Goal: Book appointment/travel/reservation

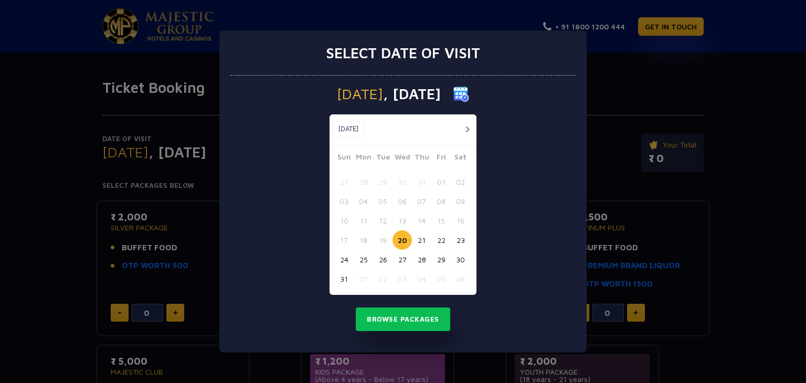
click at [465, 255] on button "30" at bounding box center [460, 259] width 19 height 19
click at [470, 126] on button "button" at bounding box center [466, 129] width 13 height 13
click at [470, 126] on div "Aug, 2025 Aug, 2025" at bounding box center [402, 129] width 147 height 30
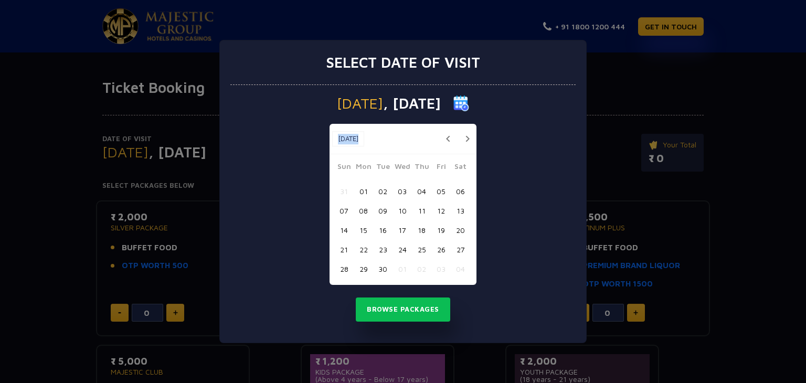
click at [470, 126] on div "Sep, 2025 Sep, 2025" at bounding box center [402, 139] width 147 height 30
click at [466, 133] on button "button" at bounding box center [466, 138] width 13 height 13
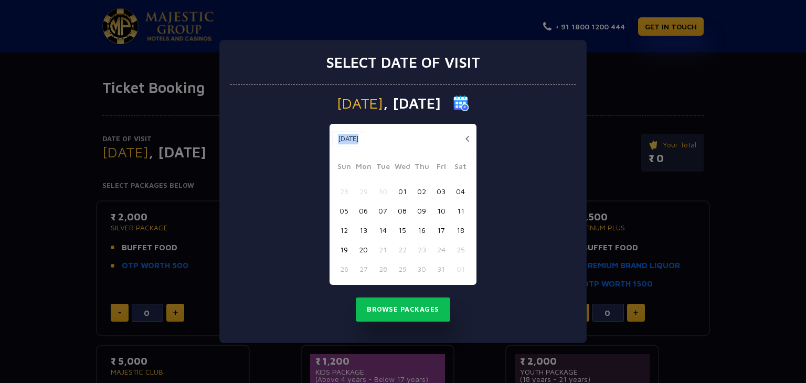
click at [466, 133] on button "button" at bounding box center [466, 138] width 13 height 13
click at [0, 0] on button "button" at bounding box center [0, 0] width 0 height 0
click at [466, 133] on button "button" at bounding box center [466, 138] width 13 height 13
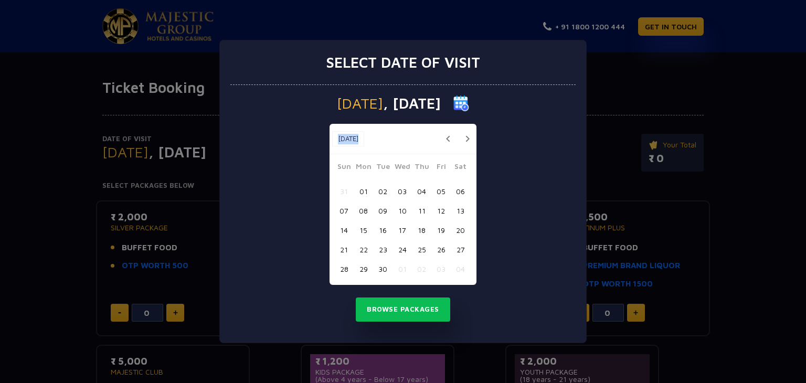
click at [466, 133] on button "button" at bounding box center [466, 138] width 13 height 13
drag, startPoint x: 363, startPoint y: 136, endPoint x: 419, endPoint y: 127, distance: 55.7
click at [419, 127] on div "Oct, 2025 Oct, 2025" at bounding box center [402, 139] width 147 height 30
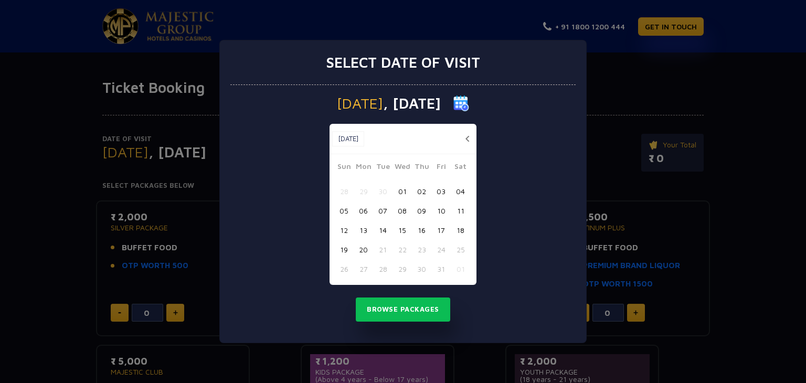
click at [432, 98] on span ", 30 Aug 2025" at bounding box center [412, 103] width 58 height 15
click at [441, 99] on span ", 30 Aug 2025" at bounding box center [412, 103] width 58 height 15
click at [337, 101] on span "Saturday" at bounding box center [360, 103] width 46 height 15
click at [469, 103] on img at bounding box center [461, 103] width 16 height 16
click at [464, 136] on button "button" at bounding box center [466, 138] width 13 height 13
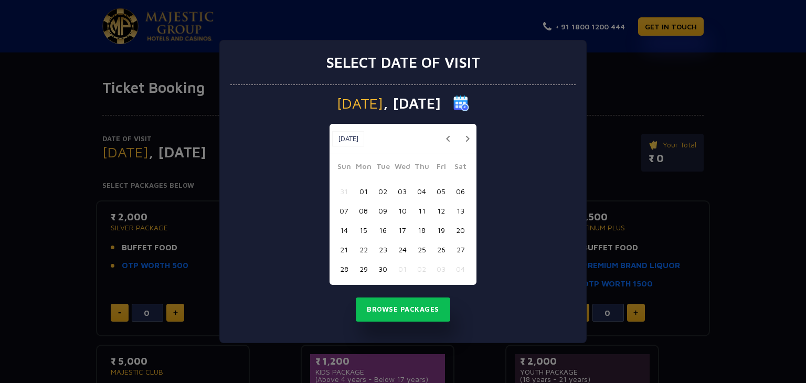
click at [464, 136] on button "button" at bounding box center [466, 138] width 13 height 13
click at [364, 250] on button "20" at bounding box center [362, 249] width 19 height 19
click at [396, 315] on button "Browse Packages" at bounding box center [403, 309] width 94 height 24
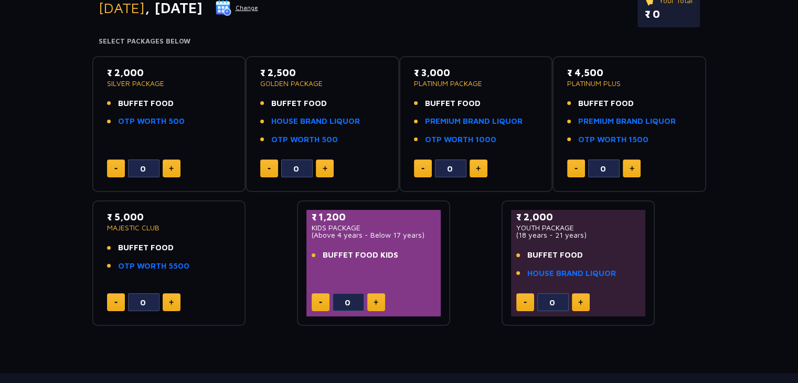
scroll to position [145, 0]
click at [136, 228] on p "MAJESTIC CLUB" at bounding box center [169, 226] width 124 height 7
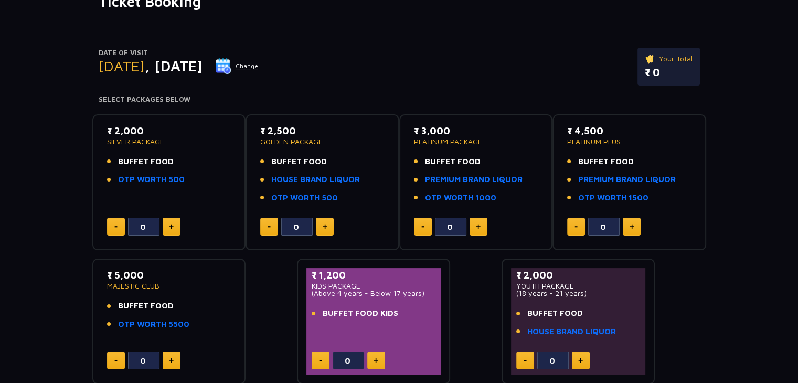
scroll to position [88, 0]
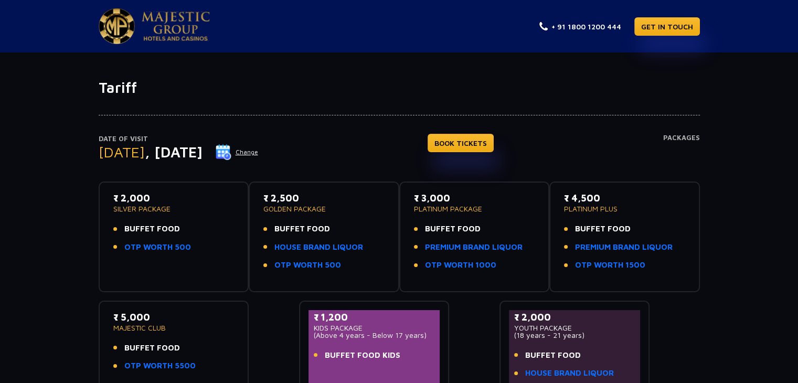
scroll to position [143, 0]
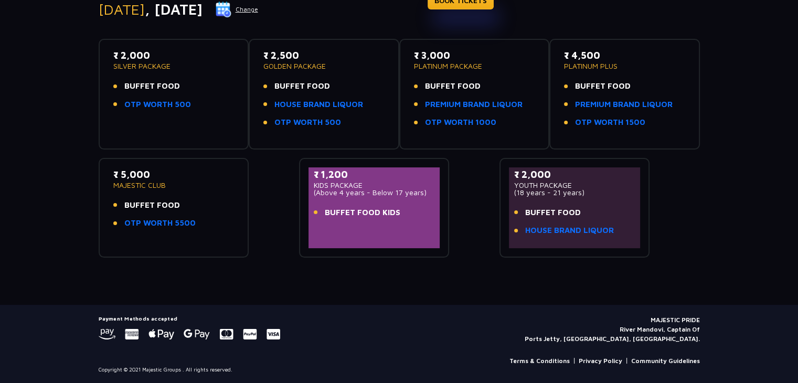
click at [134, 176] on p "₹ 5,000" at bounding box center [173, 174] width 121 height 14
click at [136, 200] on span "BUFFET FOOD" at bounding box center [152, 205] width 56 height 12
click at [200, 204] on li "BUFFET FOOD" at bounding box center [173, 205] width 121 height 12
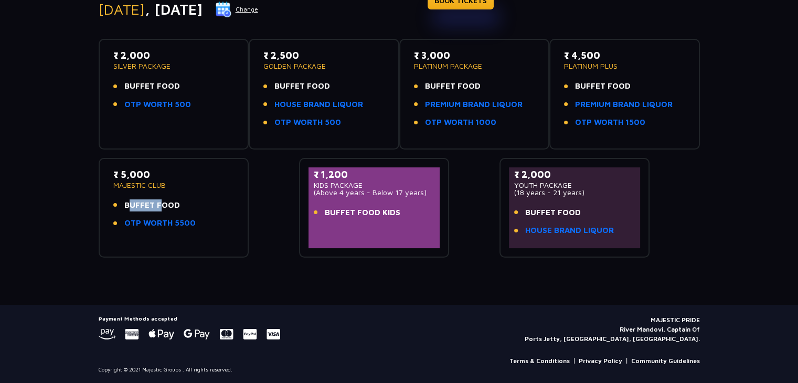
click at [200, 204] on li "BUFFET FOOD" at bounding box center [173, 205] width 121 height 12
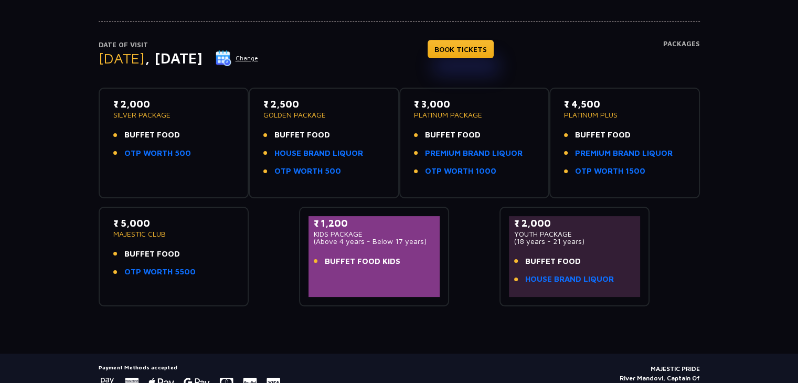
scroll to position [0, 0]
